Goal: Information Seeking & Learning: Learn about a topic

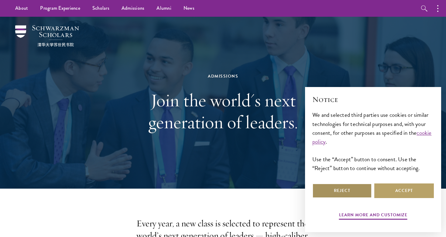
click at [343, 189] on button "Reject" at bounding box center [342, 190] width 60 height 15
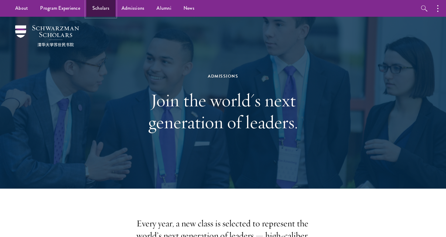
click at [101, 8] on link "Scholars" at bounding box center [100, 8] width 29 height 17
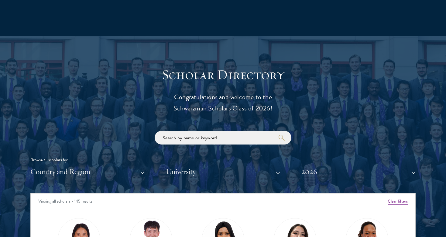
scroll to position [708, 0]
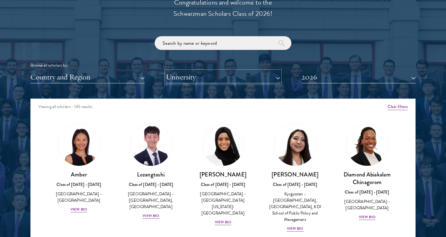
click at [198, 74] on button "University" at bounding box center [223, 77] width 114 height 12
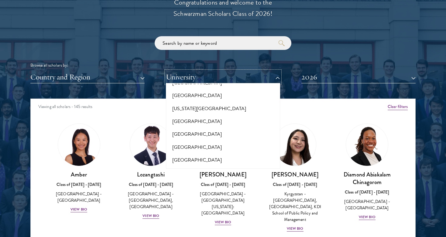
scroll to position [162, 0]
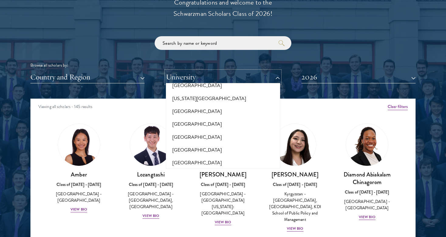
click at [197, 76] on button "University" at bounding box center [223, 77] width 114 height 12
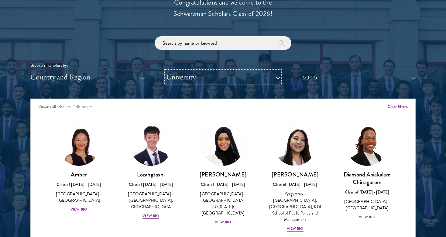
click at [197, 76] on button "University" at bounding box center [223, 77] width 114 height 12
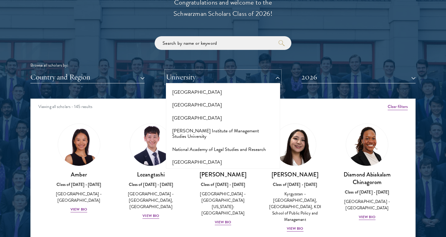
scroll to position [2541, 0]
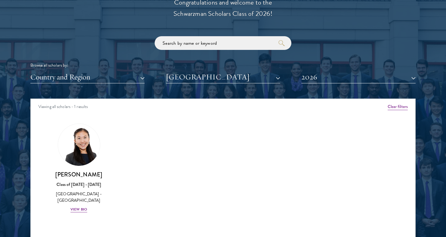
scroll to position [729, 0]
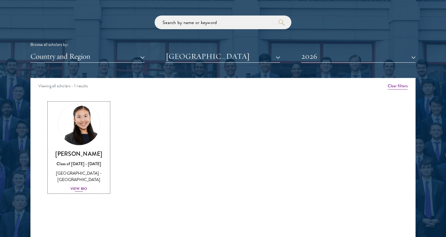
click at [81, 187] on div "View Bio" at bounding box center [78, 189] width 17 height 6
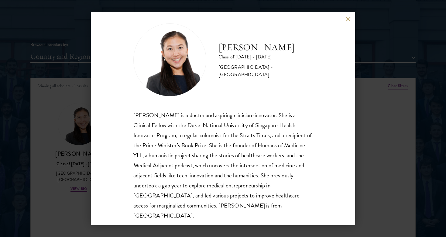
scroll to position [11, 0]
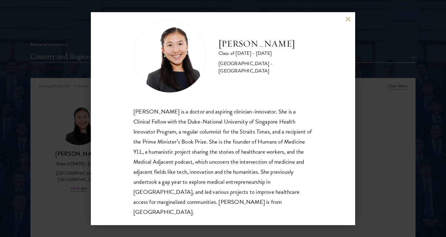
click at [350, 19] on button at bounding box center [347, 19] width 5 height 5
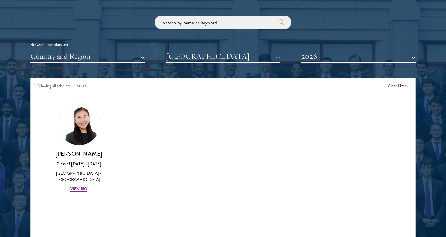
click at [333, 62] on button "2026" at bounding box center [358, 56] width 114 height 12
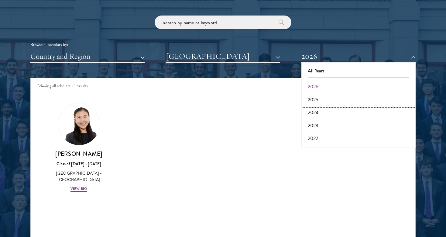
click at [317, 98] on button "2025" at bounding box center [358, 99] width 111 height 13
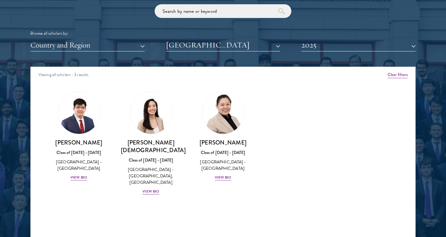
scroll to position [741, 0]
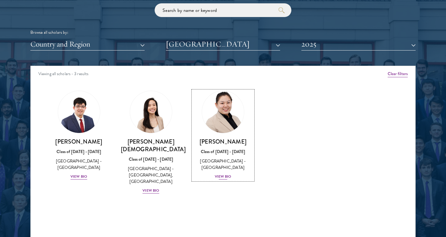
click at [226, 176] on div "View Bio" at bounding box center [223, 176] width 17 height 6
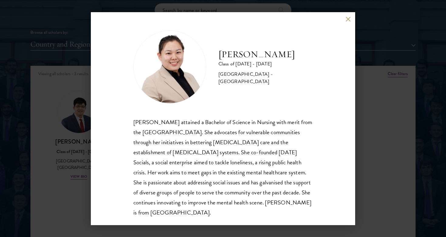
scroll to position [1, 0]
click at [349, 18] on button at bounding box center [347, 19] width 5 height 5
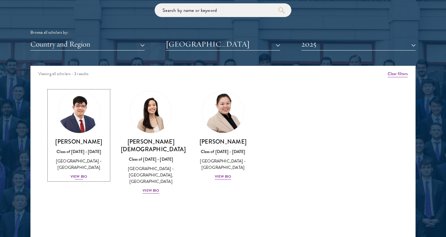
click at [78, 171] on div "Matthew Chew Class of 2024 - 2025 Singapore - National University of Singapore …" at bounding box center [79, 159] width 60 height 42
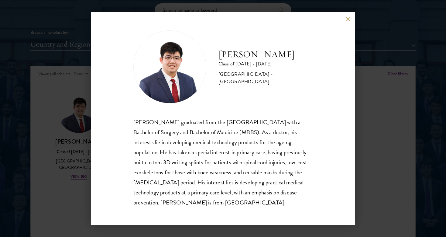
scroll to position [1, 0]
click at [347, 20] on button at bounding box center [347, 19] width 5 height 5
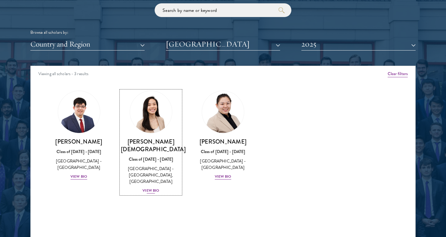
click at [161, 166] on div "Singapore - Yale-NUS College, National University of Singapore" at bounding box center [151, 174] width 60 height 19
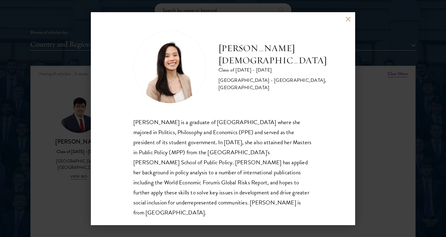
click at [350, 20] on button at bounding box center [347, 19] width 5 height 5
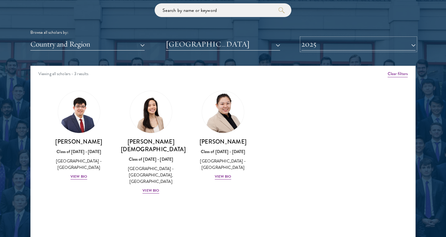
click at [332, 43] on button "2025" at bounding box center [358, 44] width 114 height 12
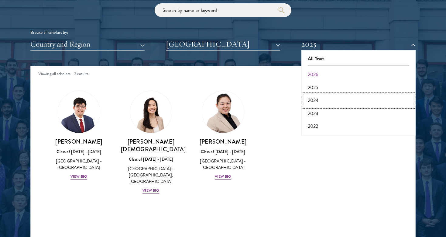
click at [315, 101] on button "2024" at bounding box center [358, 100] width 111 height 13
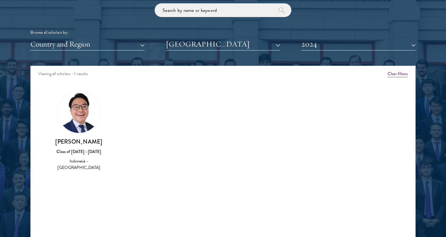
click at [84, 140] on h3 "Hans Mulyawan" at bounding box center [79, 142] width 60 height 8
click at [82, 125] on img at bounding box center [79, 112] width 42 height 42
click at [344, 48] on button "2024" at bounding box center [358, 44] width 114 height 12
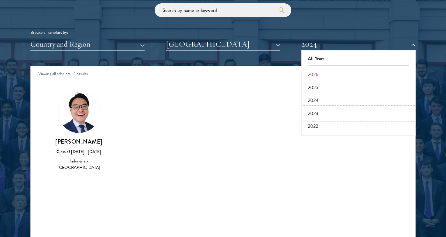
click at [316, 113] on button "2023" at bounding box center [358, 113] width 111 height 13
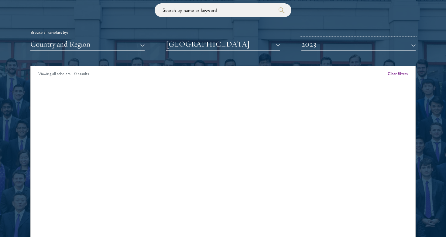
click at [342, 49] on button "2023" at bounding box center [358, 44] width 114 height 12
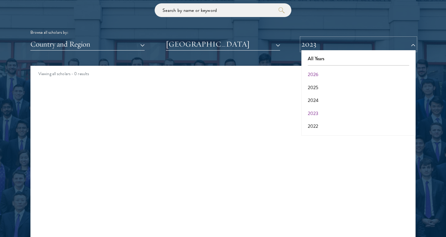
scroll to position [2, 0]
click at [315, 120] on button "2022" at bounding box center [358, 124] width 111 height 13
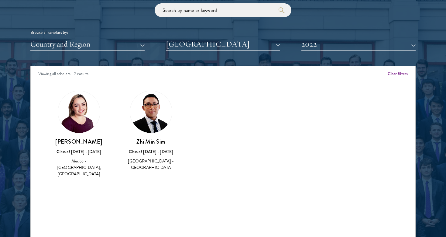
click at [83, 117] on img at bounding box center [79, 112] width 42 height 42
drag, startPoint x: 50, startPoint y: 141, endPoint x: 112, endPoint y: 141, distance: 61.7
click at [112, 141] on div "Eleni Ayala-Keighley Class of 2021 - 2022 Mexico - Tecnológico de Monterrey, Na…" at bounding box center [79, 133] width 72 height 99
copy h3 "Eleni Ayala-Keighley"
click at [161, 108] on img at bounding box center [151, 112] width 42 height 42
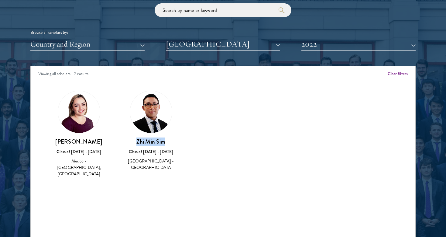
drag, startPoint x: 137, startPoint y: 140, endPoint x: 188, endPoint y: 140, distance: 51.0
click at [188, 140] on div "Amber Class of 2025 - 2026 China - Peking University View Bio Cirenquji Class o…" at bounding box center [223, 139] width 385 height 113
copy h3 "Zhi Min Sim"
click at [306, 46] on button "2022" at bounding box center [358, 44] width 114 height 12
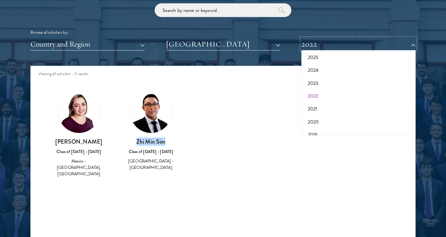
scroll to position [52, 0]
click at [313, 89] on button "2021" at bounding box center [358, 86] width 111 height 13
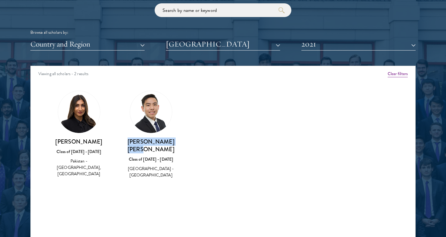
drag, startPoint x: 125, startPoint y: 140, endPoint x: 193, endPoint y: 140, distance: 67.7
click at [195, 140] on div "Amber Class of 2025 - 2026 China - Peking University View Bio Cirenquji Class o…" at bounding box center [223, 140] width 385 height 114
copy h3 "Wei Teck Victor Yeo"
